Goal: Task Accomplishment & Management: Use online tool/utility

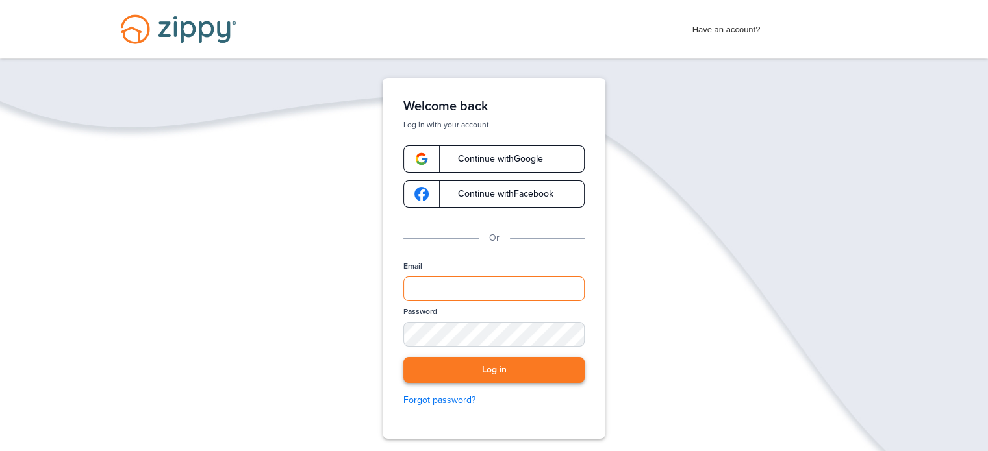
type input "**********"
click at [504, 367] on button "Log in" at bounding box center [493, 370] width 181 height 27
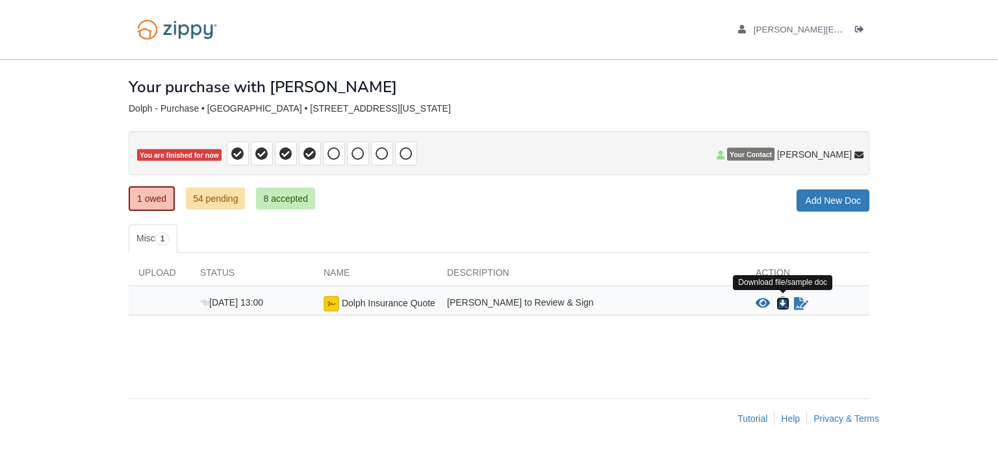
click at [780, 297] on icon "Download Dolph Insurance Quote" at bounding box center [782, 303] width 13 height 13
click at [800, 300] on icon "Sign Form" at bounding box center [801, 303] width 14 height 13
